Goal: Complete application form

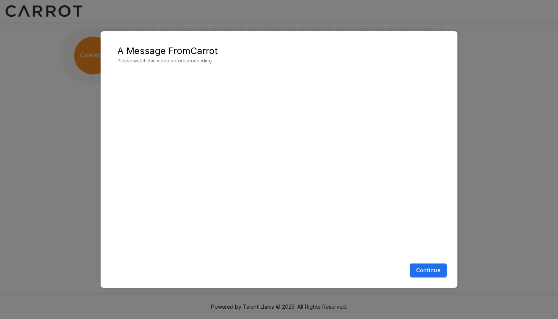
click at [425, 269] on button "Continue" at bounding box center [428, 270] width 37 height 14
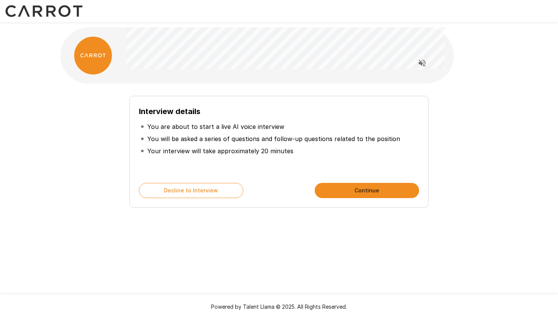
click at [373, 190] on button "Continue" at bounding box center [367, 190] width 104 height 15
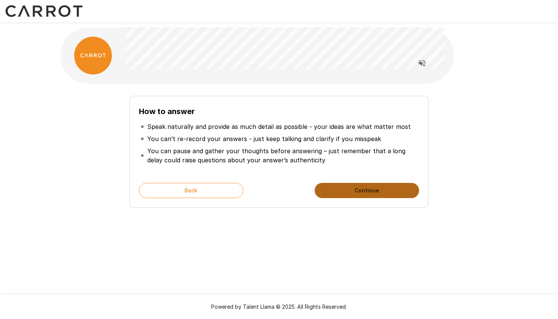
click at [373, 190] on button "Continue" at bounding box center [367, 190] width 104 height 15
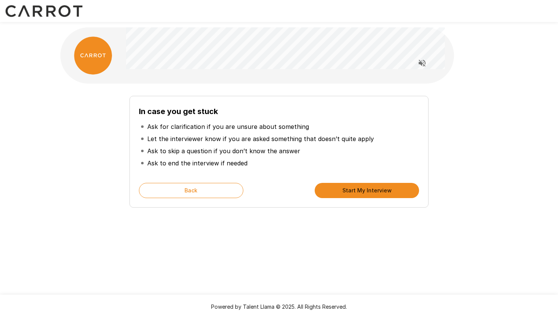
click at [373, 191] on button "Start My Interview" at bounding box center [367, 190] width 104 height 15
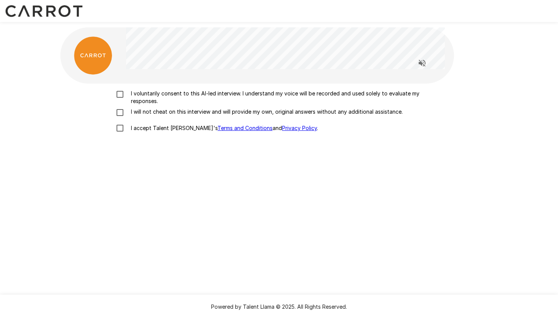
click at [135, 100] on p "I voluntarily consent to this AI-led interview. I understand my voice will be r…" at bounding box center [287, 97] width 318 height 15
click at [129, 112] on p "I will not cheat on this interview and will provide my own, original answers wi…" at bounding box center [265, 112] width 275 height 8
click at [130, 128] on p "I accept Talent Llama's Terms and Conditions and Privacy Policy ." at bounding box center [223, 128] width 190 height 8
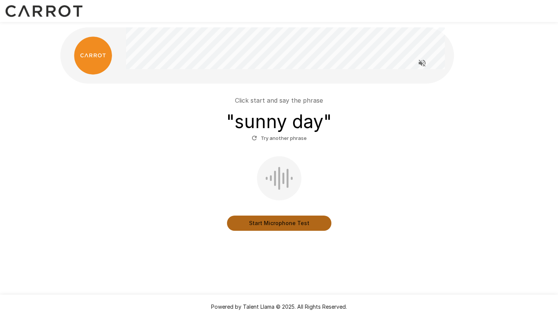
click at [306, 223] on button "Start Microphone Test" at bounding box center [279, 222] width 104 height 15
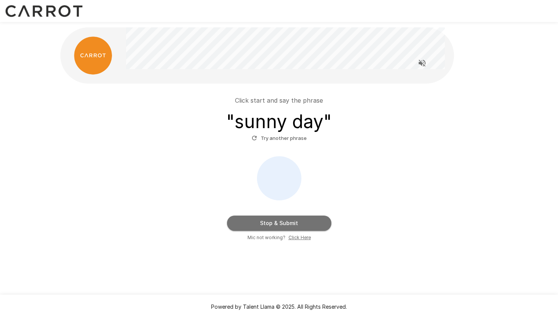
click at [314, 225] on button "Stop & Submit" at bounding box center [279, 222] width 104 height 15
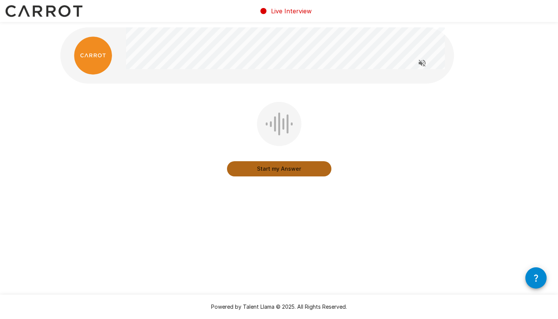
click at [306, 172] on button "Start my Answer" at bounding box center [279, 168] width 104 height 15
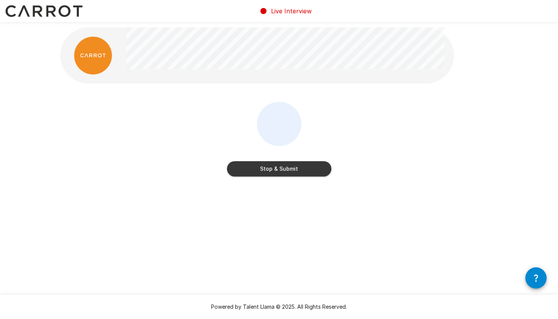
click at [320, 171] on button "Stop & Submit" at bounding box center [279, 168] width 104 height 15
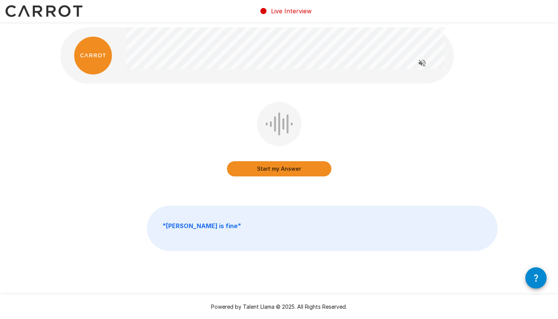
click at [325, 171] on button "Start my Answer" at bounding box center [279, 168] width 104 height 15
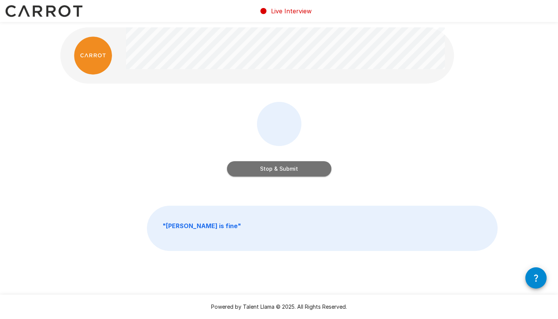
click at [313, 171] on button "Stop & Submit" at bounding box center [279, 168] width 104 height 15
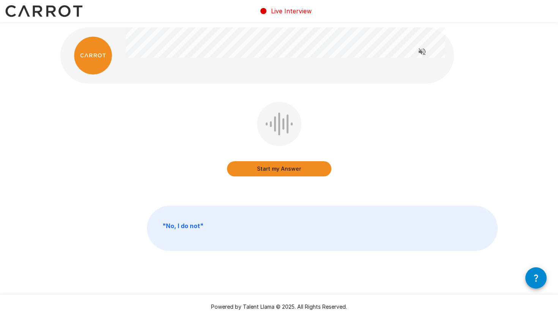
click at [324, 171] on button "Start my Answer" at bounding box center [279, 168] width 104 height 15
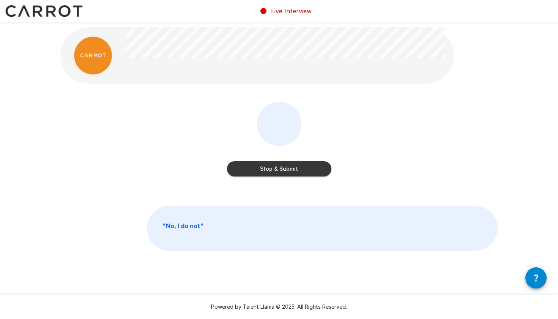
click at [329, 171] on button "Stop & Submit" at bounding box center [279, 168] width 104 height 15
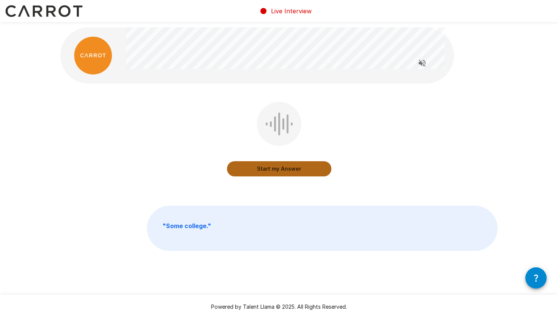
click at [308, 166] on button "Start my Answer" at bounding box center [279, 168] width 104 height 15
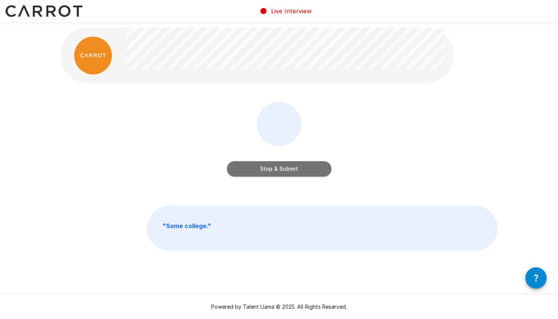
click at [318, 172] on button "Stop & Submit" at bounding box center [279, 168] width 104 height 15
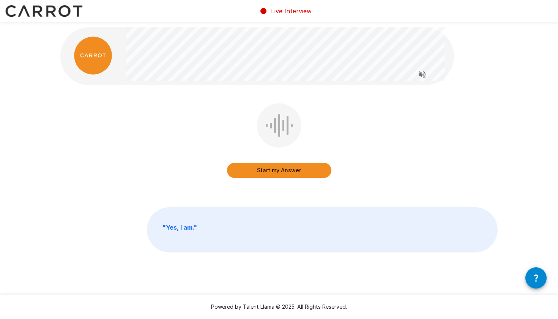
click at [310, 175] on button "Start my Answer" at bounding box center [279, 170] width 104 height 15
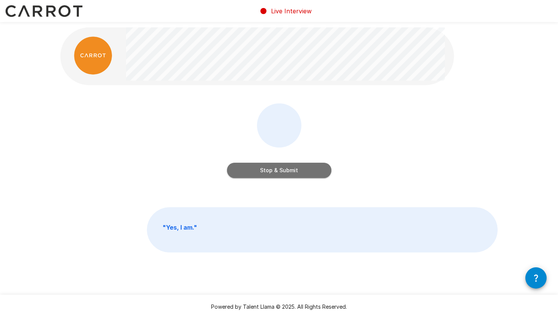
click at [309, 171] on button "Stop & Submit" at bounding box center [279, 170] width 104 height 15
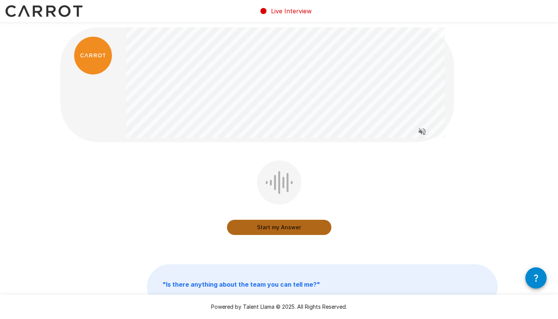
click at [290, 229] on button "Start my Answer" at bounding box center [279, 226] width 104 height 15
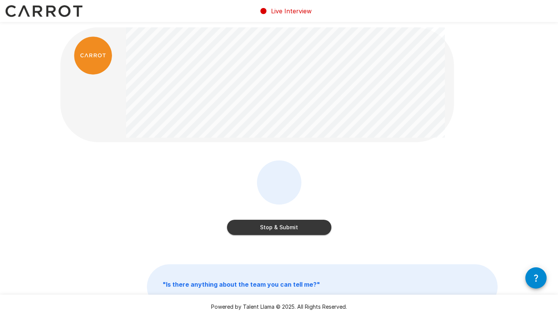
click at [313, 226] on button "Stop & Submit" at bounding box center [279, 226] width 104 height 15
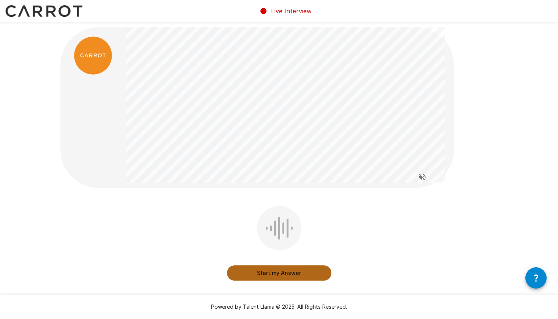
click at [300, 273] on button "Start my Answer" at bounding box center [279, 272] width 104 height 15
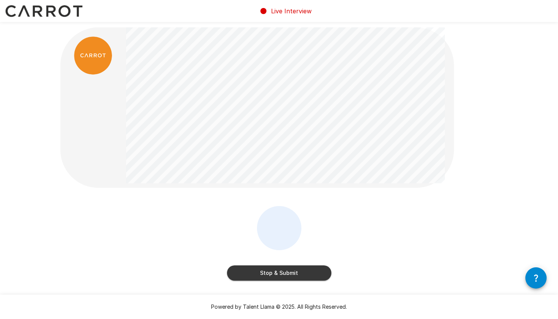
click at [313, 270] on button "Stop & Submit" at bounding box center [279, 272] width 104 height 15
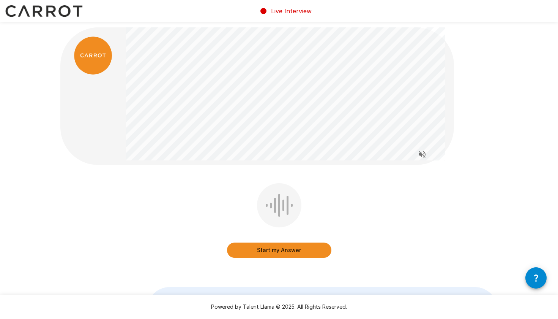
click at [316, 247] on button "Start my Answer" at bounding box center [279, 249] width 104 height 15
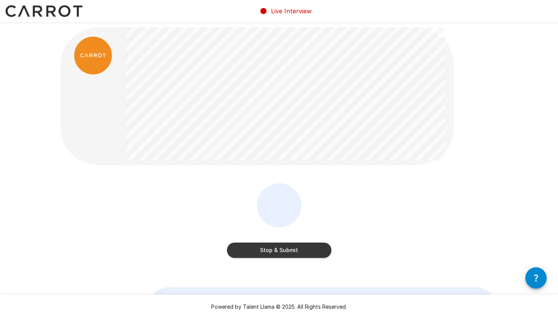
click at [309, 250] on button "Stop & Submit" at bounding box center [279, 249] width 104 height 15
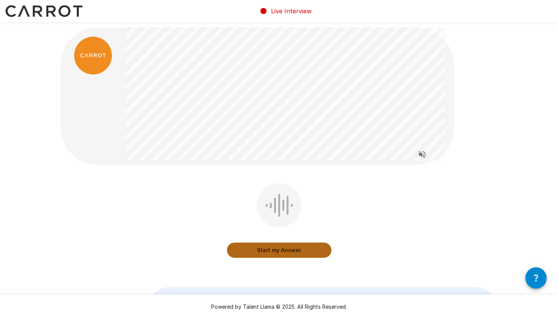
click at [316, 251] on button "Start my Answer" at bounding box center [279, 249] width 104 height 15
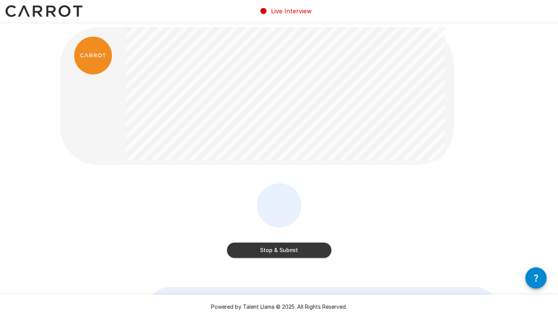
click at [317, 251] on button "Stop & Submit" at bounding box center [279, 249] width 104 height 15
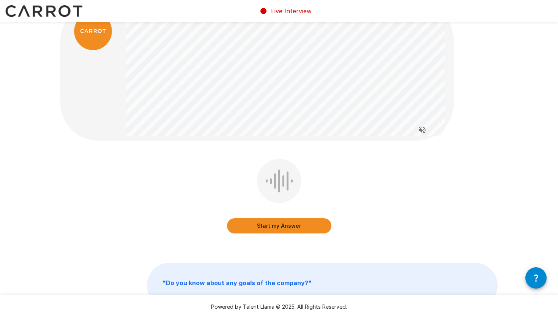
scroll to position [24, 0]
click at [313, 224] on button "Start my Answer" at bounding box center [279, 225] width 104 height 15
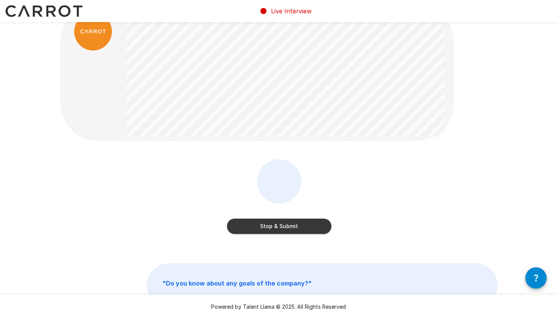
click at [316, 228] on button "Stop & Submit" at bounding box center [279, 225] width 104 height 15
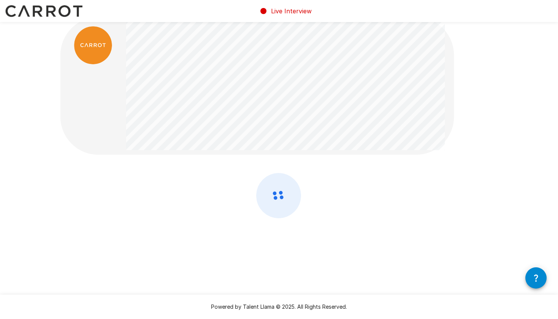
scroll to position [0, 0]
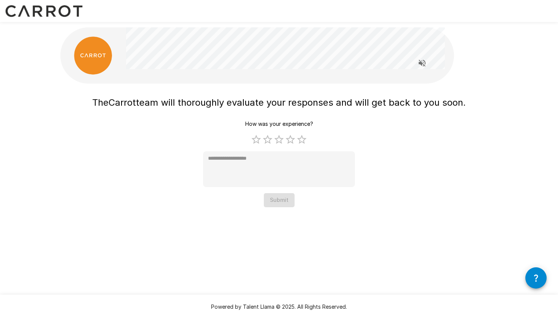
click at [305, 143] on label "5 Stars" at bounding box center [301, 139] width 11 height 11
type textarea "*"
click at [281, 207] on div "The Carrot team will thoroughly evaluate your responses and will get back to yo…" at bounding box center [279, 119] width 456 height 239
click at [282, 204] on button "Submit" at bounding box center [279, 200] width 31 height 14
